Goal: Task Accomplishment & Management: Use online tool/utility

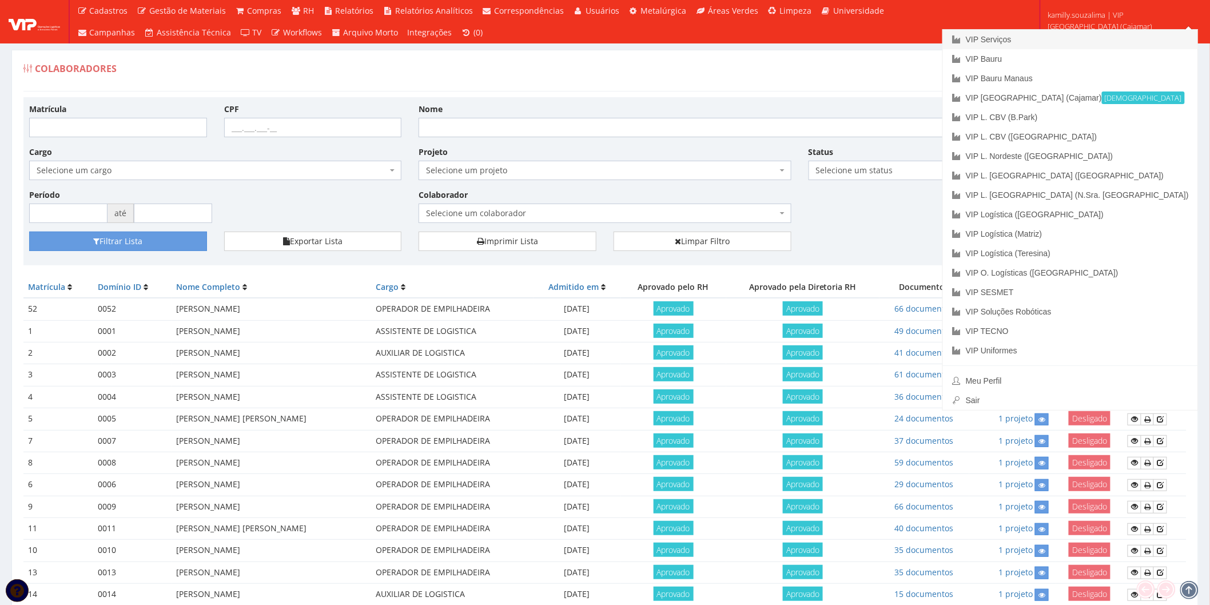
click at [1096, 41] on link "VIP Serviços" at bounding box center [1070, 39] width 255 height 19
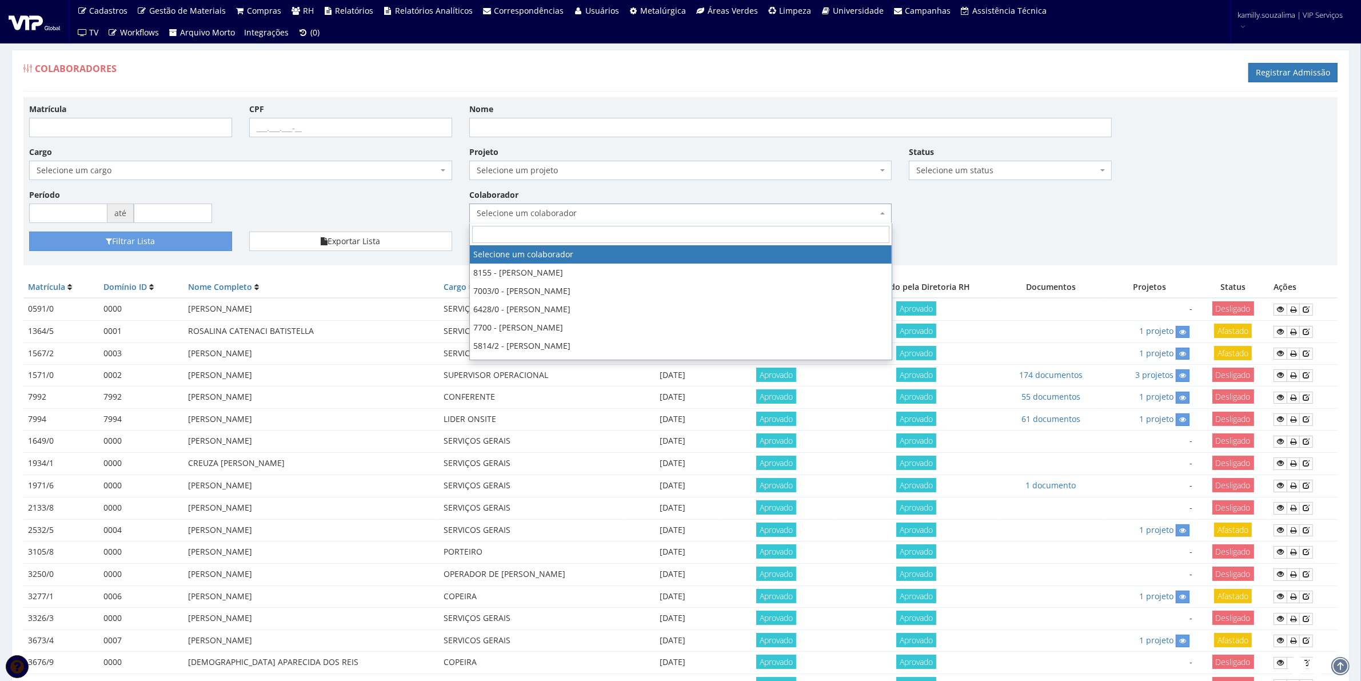
click at [507, 207] on span "Selecione um colaborador" at bounding box center [680, 213] width 423 height 19
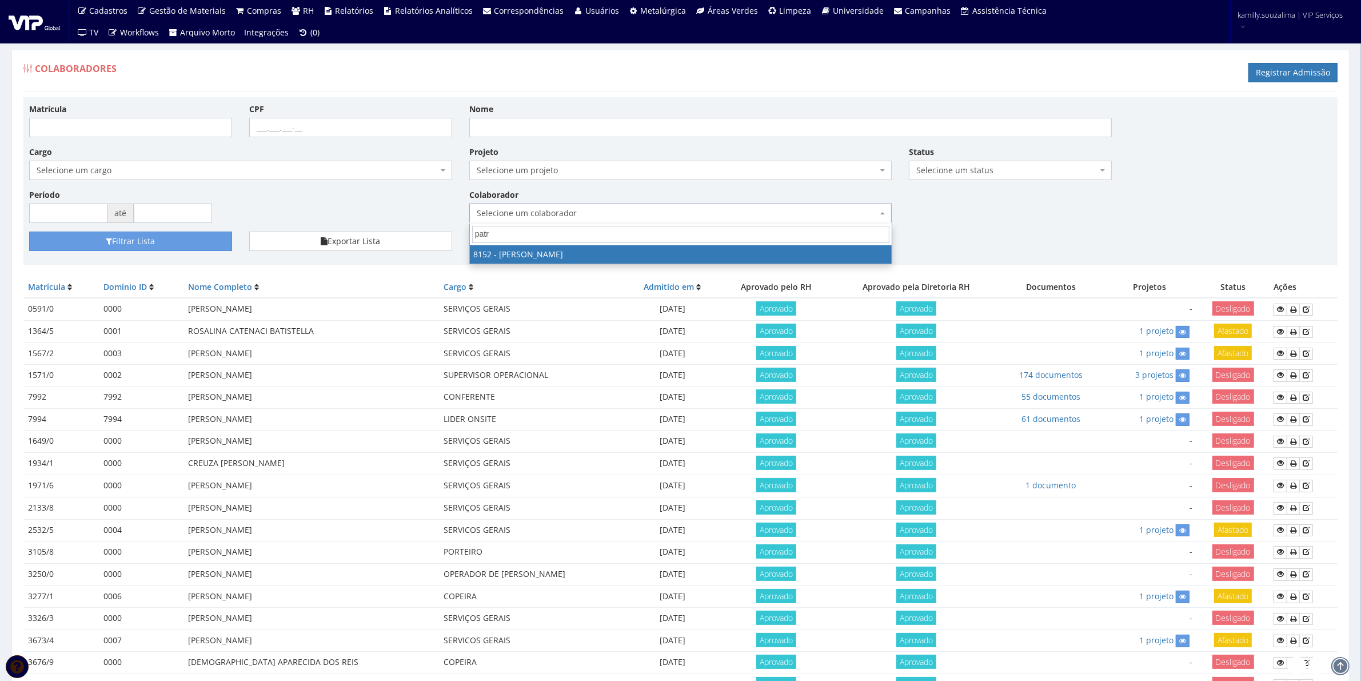
type input "patr"
click at [536, 244] on span "patr 8152 - PATRICIA PEREIRA DE LIMA" at bounding box center [680, 244] width 423 height 41
click at [215, 238] on button "Filtrar Lista" at bounding box center [130, 241] width 203 height 19
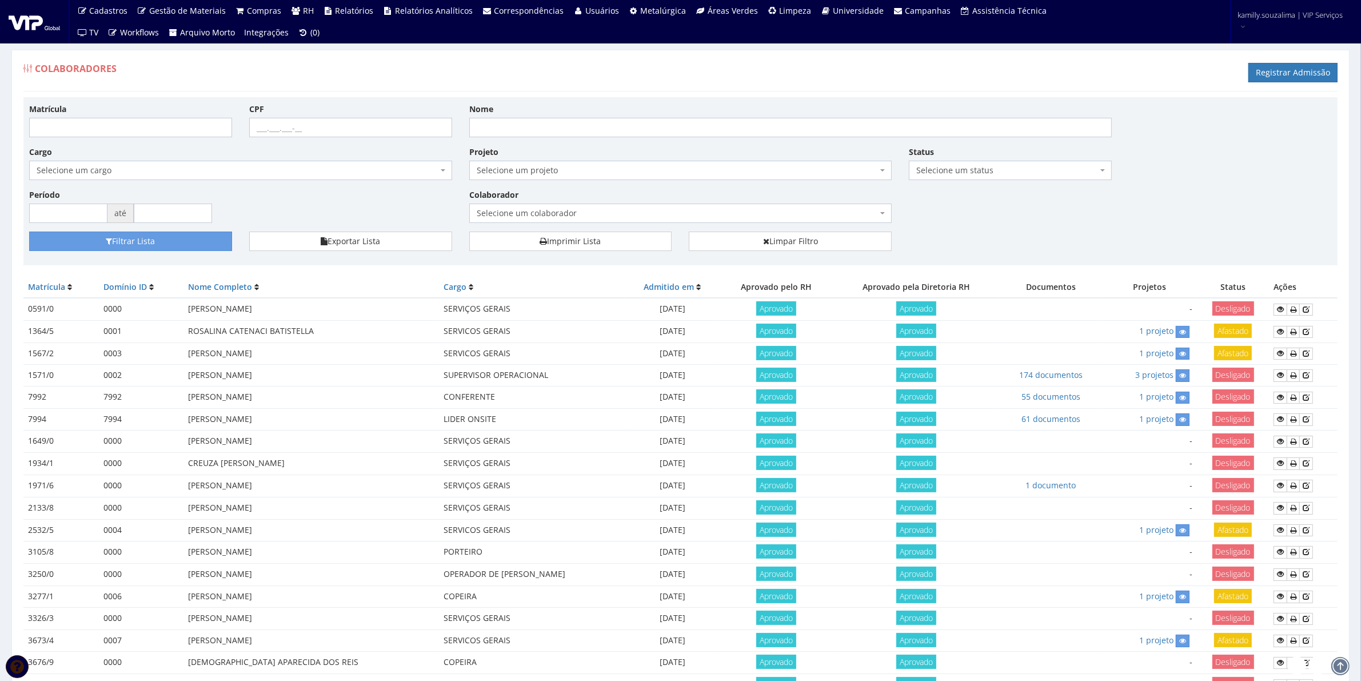
click at [547, 221] on span "Selecione um colaborador" at bounding box center [680, 213] width 423 height 19
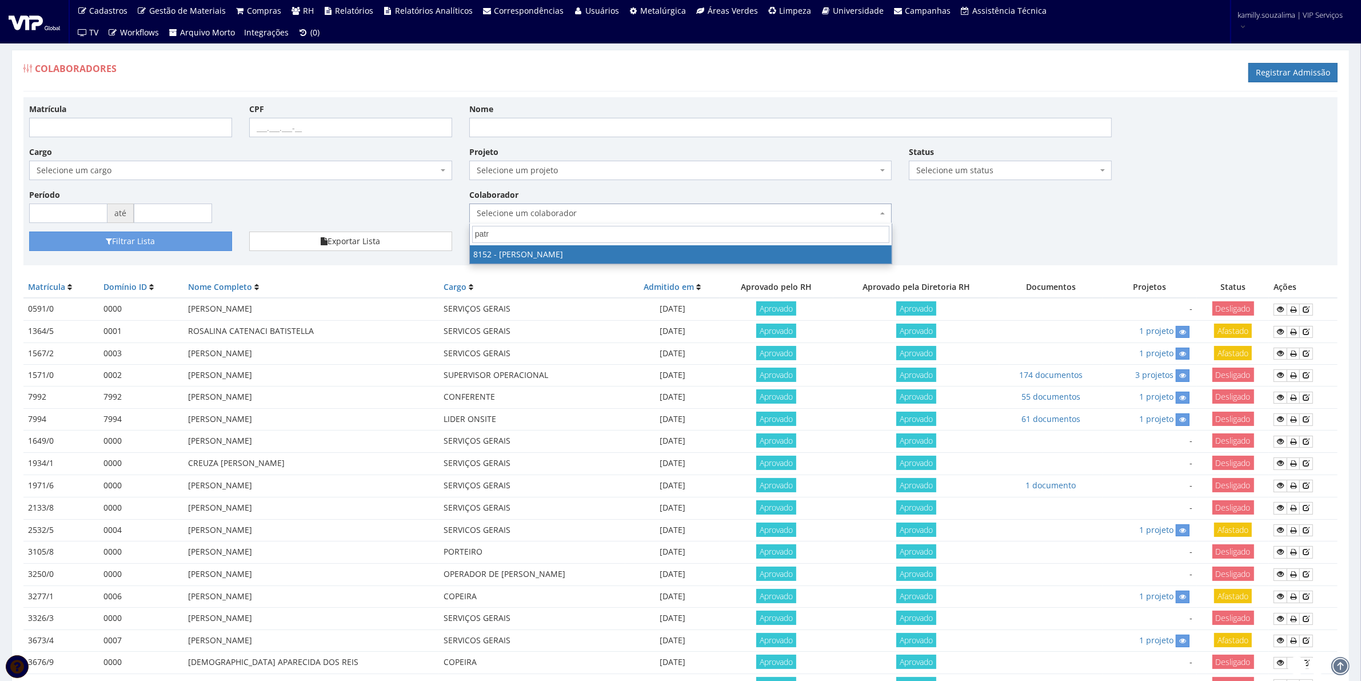
type input "patr"
select select "3872"
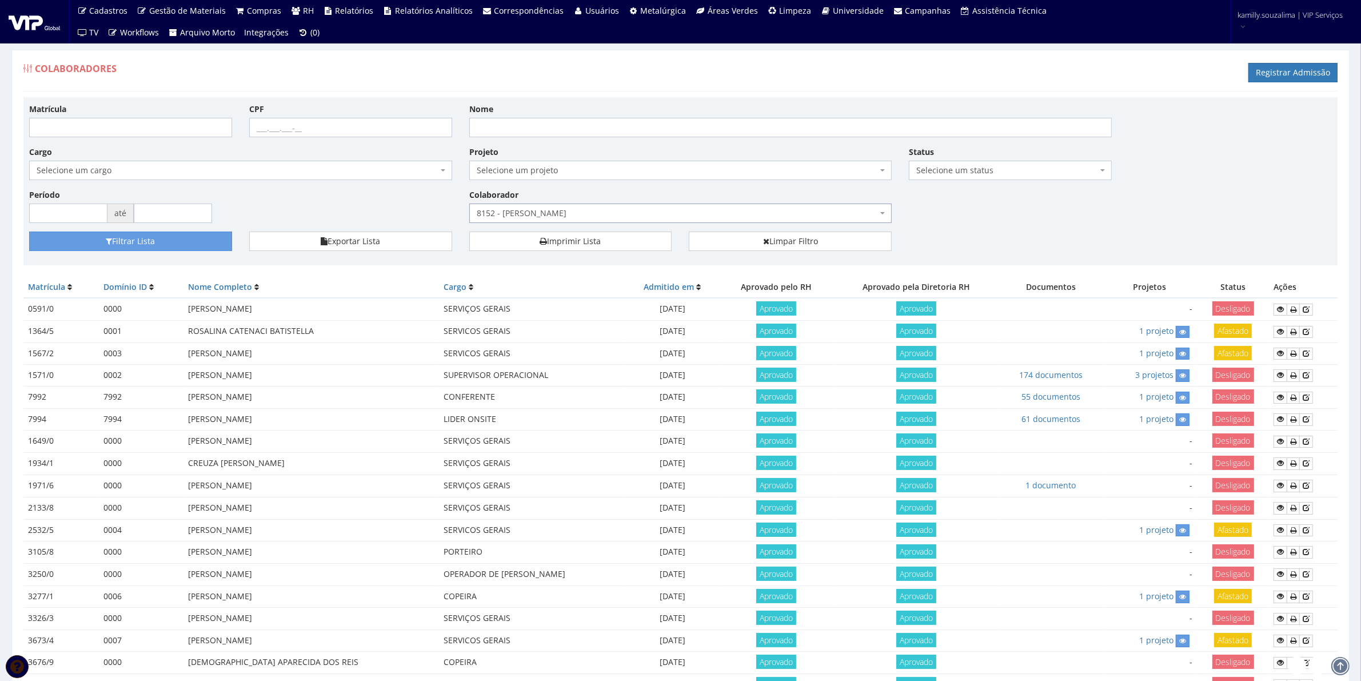
click at [181, 232] on div "Matrícula CPF Nome Cargo Selecione um cargo G0610 D0029 - 4110-05 - AGENTE DE A…" at bounding box center [681, 167] width 1320 height 129
click at [186, 238] on button "Filtrar Lista" at bounding box center [130, 241] width 203 height 19
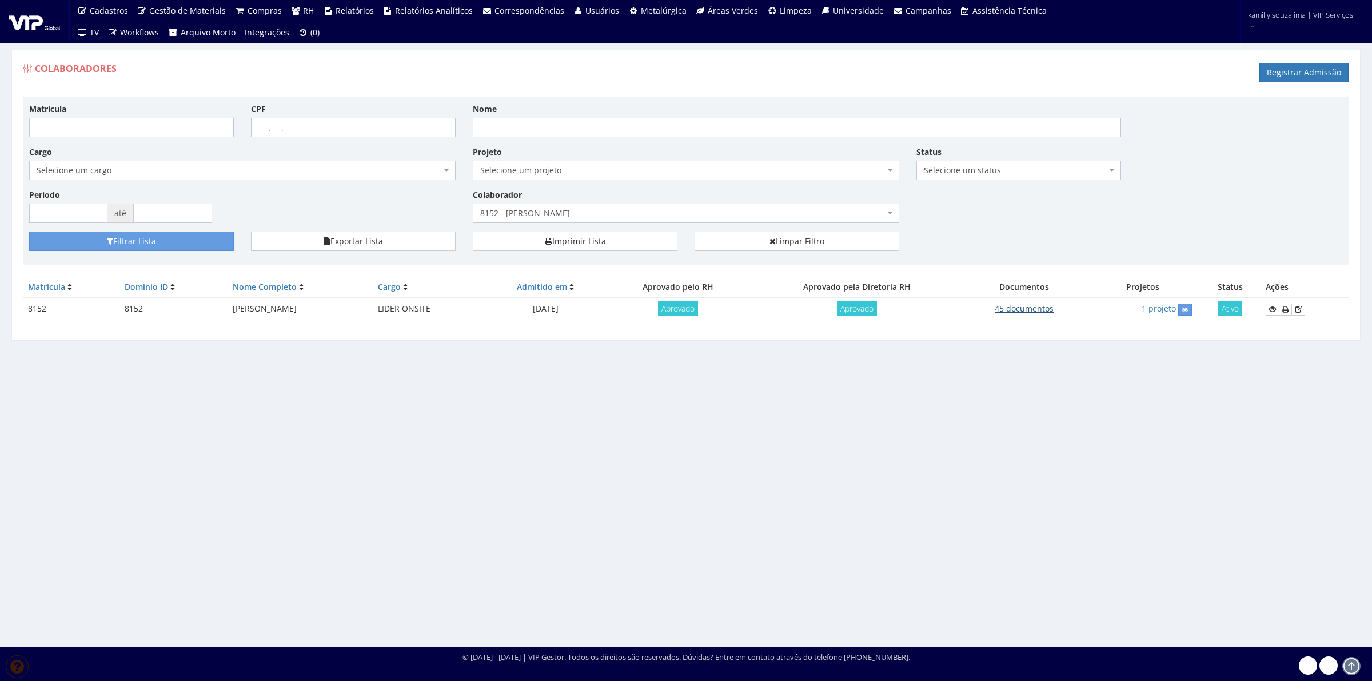
click at [1036, 310] on link "45 documentos" at bounding box center [1024, 308] width 59 height 11
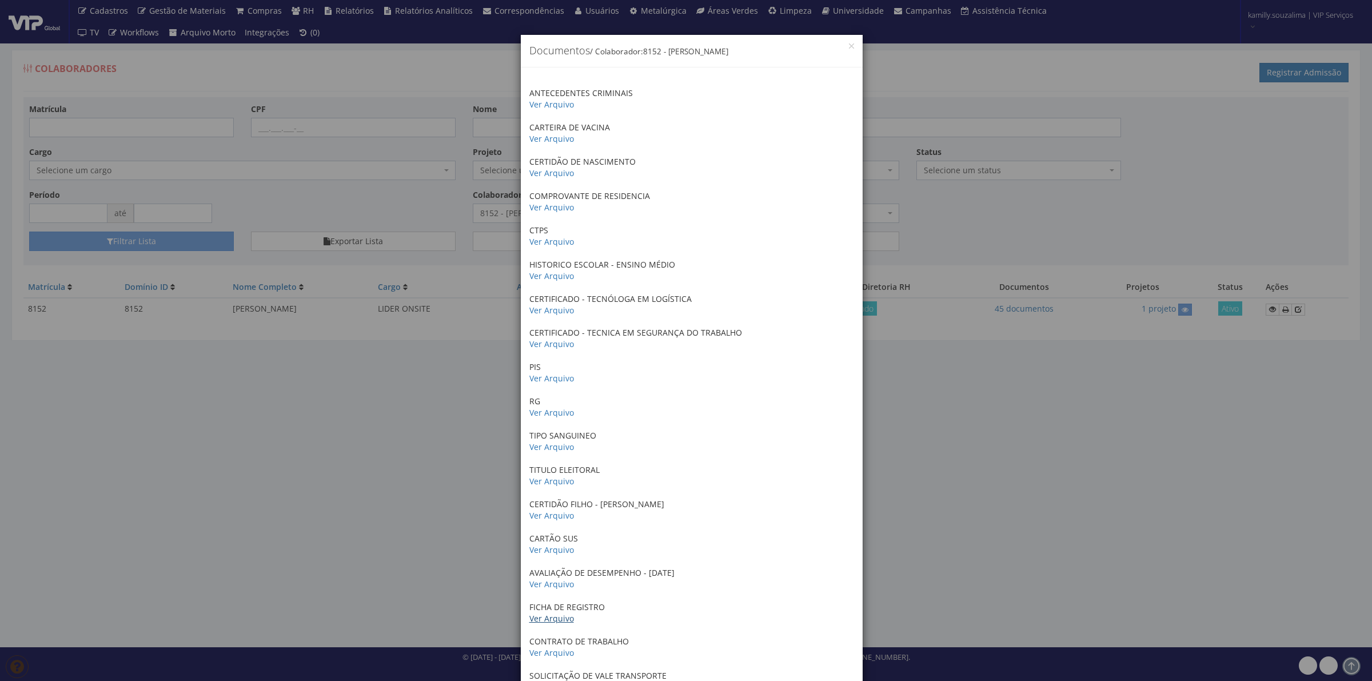
click at [552, 621] on link "Ver Arquivo" at bounding box center [551, 618] width 45 height 11
click at [555, 619] on link "Ver Arquivo" at bounding box center [551, 618] width 45 height 11
